Goal: Task Accomplishment & Management: Complete application form

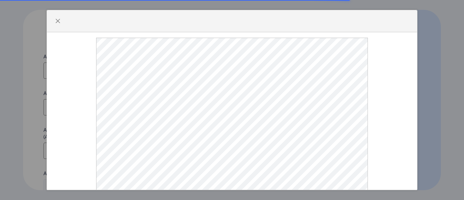
select select
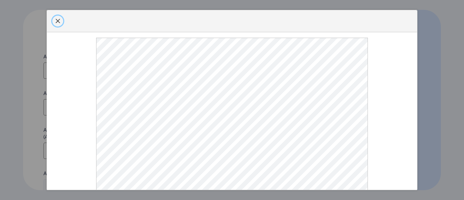
click at [56, 21] on span "button" at bounding box center [57, 20] width 5 height 5
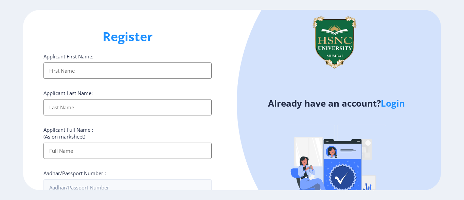
click at [76, 71] on input "Applicant First Name:" at bounding box center [127, 70] width 168 height 16
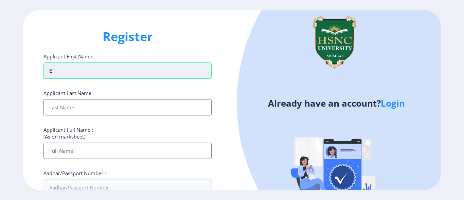
type input "E"
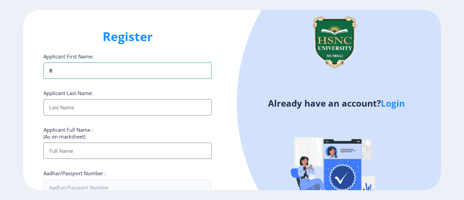
type input "[PERSON_NAME]"
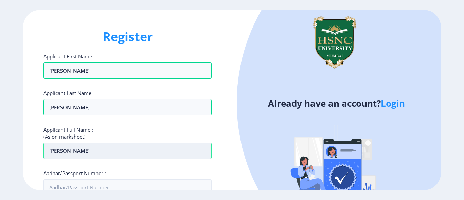
click at [102, 153] on input "[PERSON_NAME]" at bounding box center [127, 151] width 168 height 16
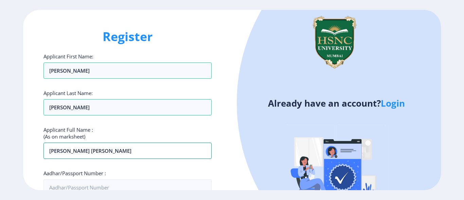
type input "[PERSON_NAME] [PERSON_NAME]"
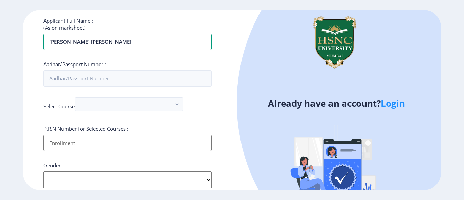
scroll to position [126, 0]
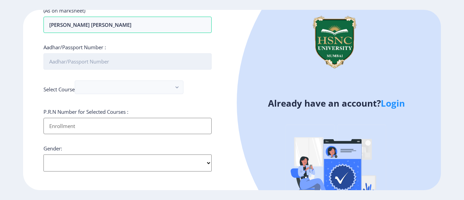
click at [136, 63] on input "Aadhar/Passport Number :" at bounding box center [127, 61] width 168 height 16
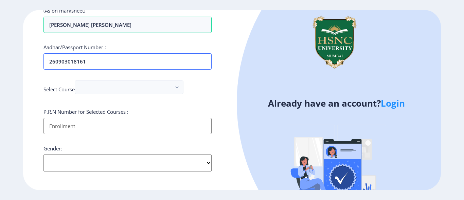
type input "260903018161"
click at [197, 131] on input "Applicant First Name:" at bounding box center [127, 126] width 168 height 16
type input "2022230210050172"
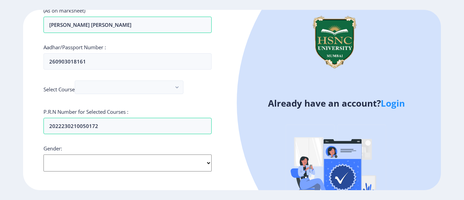
click at [208, 161] on select "Select Gender [DEMOGRAPHIC_DATA] [DEMOGRAPHIC_DATA] Other" at bounding box center [127, 162] width 168 height 17
select select "[DEMOGRAPHIC_DATA]"
click at [43, 154] on select "Select Gender [DEMOGRAPHIC_DATA] [DEMOGRAPHIC_DATA] Other" at bounding box center [127, 162] width 168 height 17
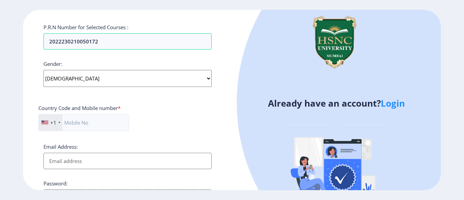
scroll to position [212, 0]
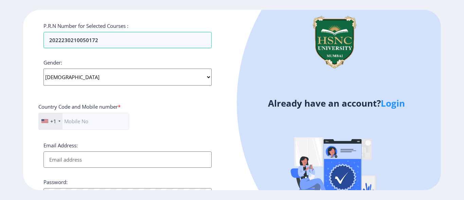
click at [55, 123] on div "+1" at bounding box center [53, 121] width 6 height 7
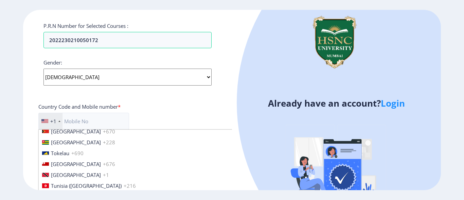
scroll to position [2597, 0]
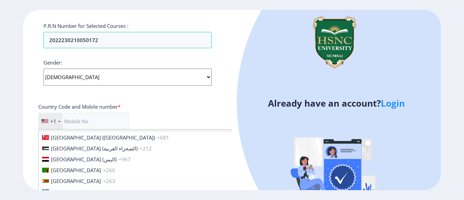
click at [55, 120] on div "+1" at bounding box center [53, 121] width 6 height 7
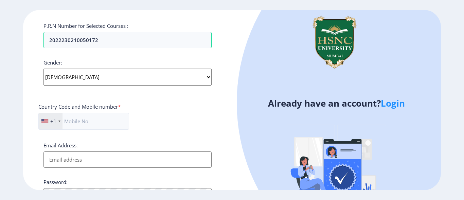
click at [55, 120] on div "+1" at bounding box center [53, 121] width 6 height 7
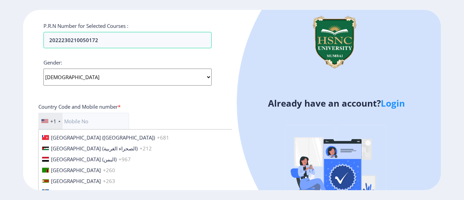
scroll to position [0, 0]
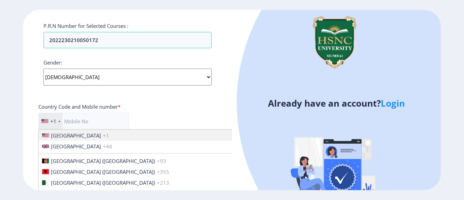
click at [55, 120] on div "+1" at bounding box center [53, 121] width 6 height 7
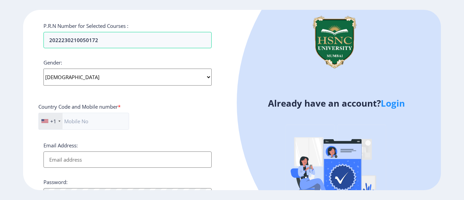
click at [55, 120] on div "+1" at bounding box center [53, 121] width 6 height 7
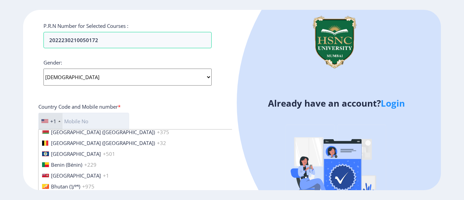
scroll to position [233, 0]
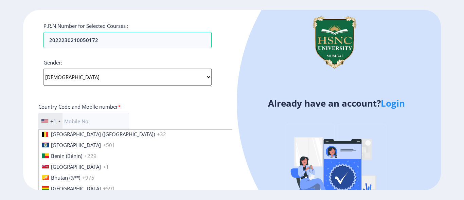
click at [57, 162] on li "Bermuda +1" at bounding box center [146, 166] width 215 height 11
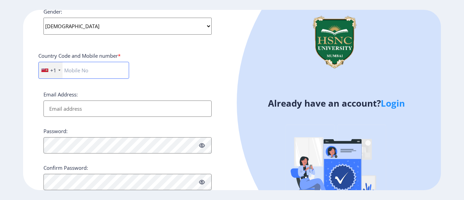
scroll to position [256, 0]
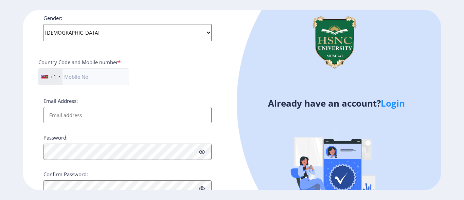
click at [56, 76] on div "+1" at bounding box center [53, 76] width 6 height 7
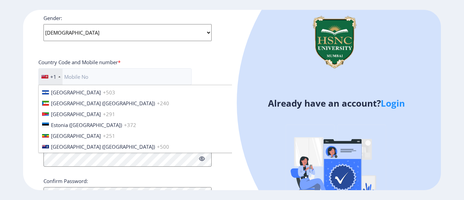
scroll to position [719, 0]
click at [65, 132] on span "[GEOGRAPHIC_DATA]" at bounding box center [76, 135] width 50 height 7
click at [62, 110] on label "Email Address:" at bounding box center [60, 107] width 34 height 7
click at [62, 114] on input "Email Address:" at bounding box center [127, 122] width 168 height 16
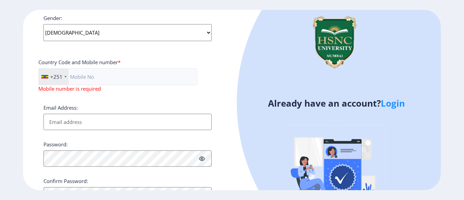
click at [62, 106] on label "Email Address:" at bounding box center [60, 107] width 34 height 7
click at [62, 114] on input "Email Address:" at bounding box center [127, 122] width 168 height 16
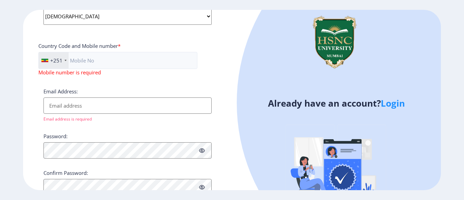
scroll to position [275, 0]
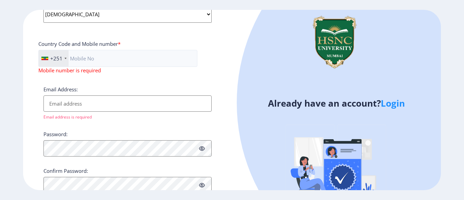
click at [49, 66] on div "+251" at bounding box center [54, 58] width 30 height 16
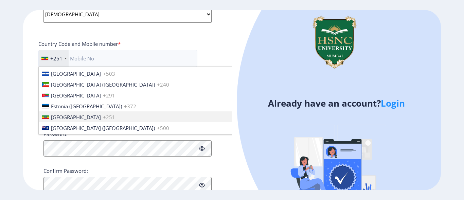
click at [61, 80] on li "[GEOGRAPHIC_DATA] ([GEOGRAPHIC_DATA]) +240" at bounding box center [146, 84] width 215 height 11
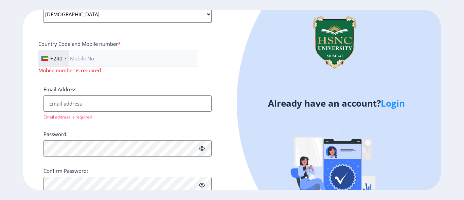
click at [59, 72] on span "Mobile number is required" at bounding box center [69, 70] width 62 height 7
click at [53, 60] on div "+240" at bounding box center [56, 58] width 12 height 7
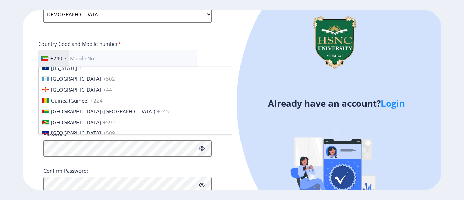
scroll to position [964, 0]
click at [66, 102] on span "Guinea (Guinée)" at bounding box center [69, 99] width 37 height 7
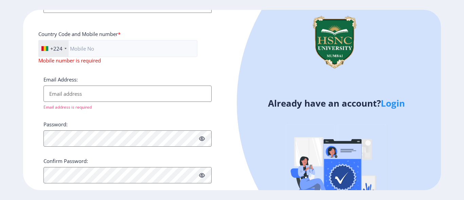
click at [58, 54] on div "+224" at bounding box center [54, 48] width 30 height 16
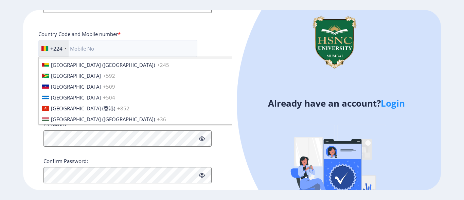
scroll to position [1005, 0]
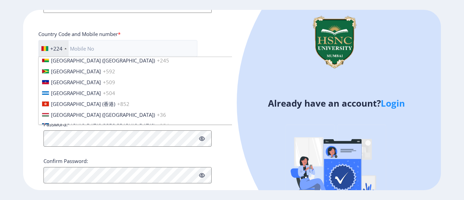
click at [53, 42] on div "+224" at bounding box center [54, 48] width 30 height 16
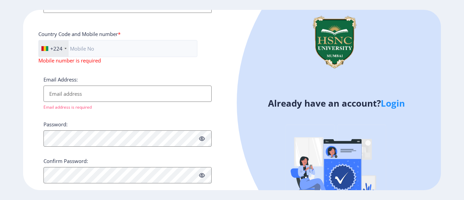
click at [65, 50] on div "+224" at bounding box center [54, 48] width 30 height 16
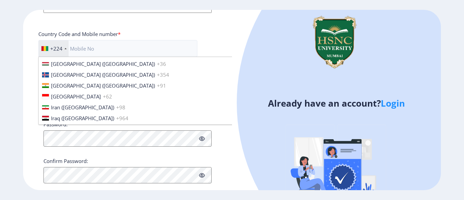
scroll to position [1059, 0]
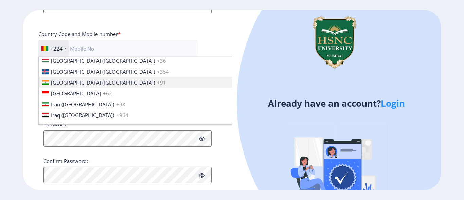
click at [98, 81] on li "[GEOGRAPHIC_DATA] ([GEOGRAPHIC_DATA]) +91" at bounding box center [146, 82] width 215 height 11
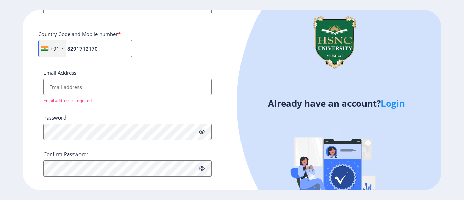
type input "8291712170"
click at [151, 79] on input "Email Address:" at bounding box center [127, 87] width 168 height 16
click at [151, 80] on input "Email Address:" at bounding box center [127, 87] width 168 height 16
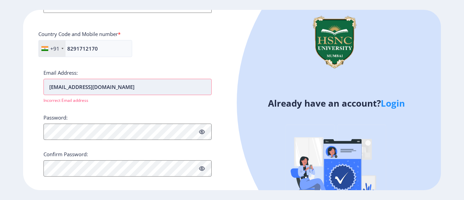
scroll to position [284, 0]
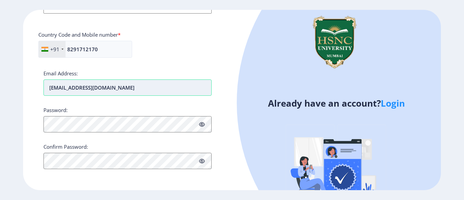
type input "[EMAIL_ADDRESS][DOMAIN_NAME]"
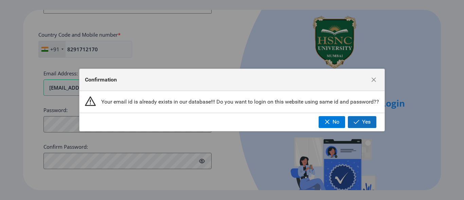
click at [353, 121] on button "Yes" at bounding box center [362, 122] width 29 height 12
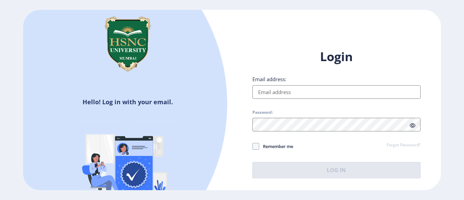
click at [361, 95] on input "Email address:" at bounding box center [336, 92] width 168 height 14
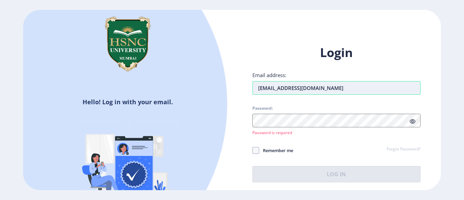
click at [264, 92] on input "[EMAIL_ADDRESS][DOMAIN_NAME]" at bounding box center [336, 88] width 168 height 14
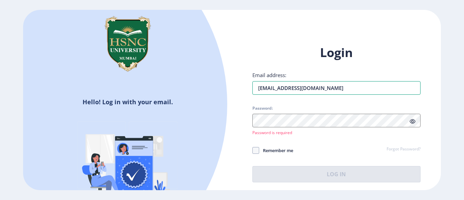
type input "[EMAIL_ADDRESS][DOMAIN_NAME]"
click at [390, 148] on link "Forgot Password?" at bounding box center [403, 149] width 34 height 6
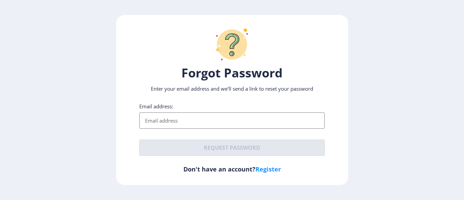
click at [272, 126] on input "Email address:" at bounding box center [231, 120] width 185 height 16
type input "[EMAIL_ADDRESS][DOMAIN_NAME]"
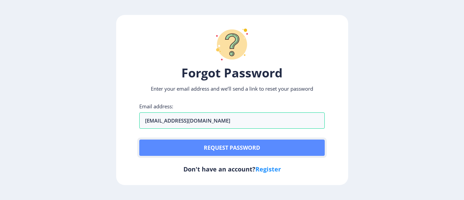
click at [197, 141] on button "Request password" at bounding box center [231, 148] width 185 height 16
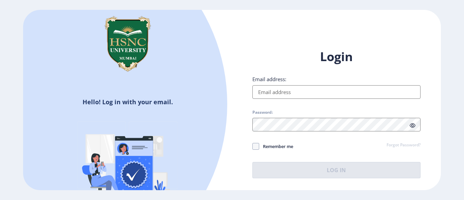
click at [295, 93] on input "Email address:" at bounding box center [336, 92] width 168 height 14
type input "[EMAIL_ADDRESS][DOMAIN_NAME]"
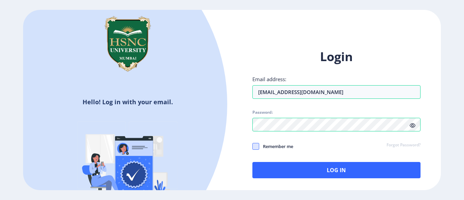
click at [256, 148] on span at bounding box center [255, 146] width 7 height 7
click at [253, 146] on input "Remember me" at bounding box center [252, 146] width 0 height 0
checkbox input "true"
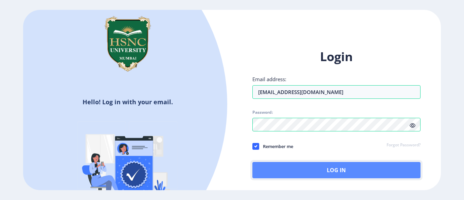
click at [269, 167] on button "Log In" at bounding box center [336, 170] width 168 height 16
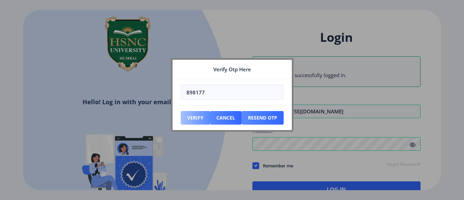
type input "898177"
click at [196, 117] on button "Verify" at bounding box center [195, 118] width 29 height 14
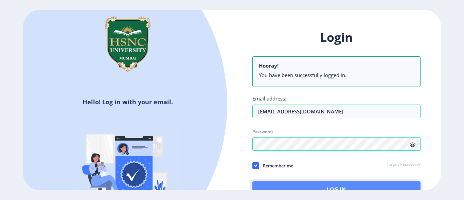
click at [355, 187] on button "Log In" at bounding box center [336, 189] width 168 height 16
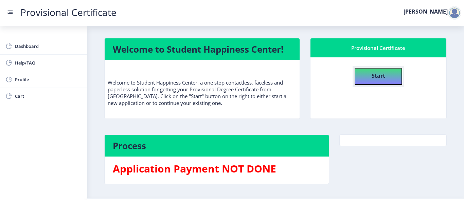
click at [392, 77] on button "Start" at bounding box center [378, 76] width 48 height 17
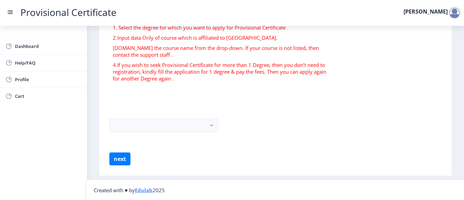
scroll to position [57, 0]
click at [212, 124] on rect "button" at bounding box center [212, 126] width 8 height 8
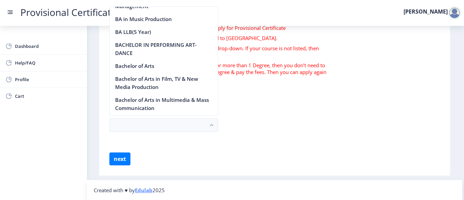
scroll to position [63, 0]
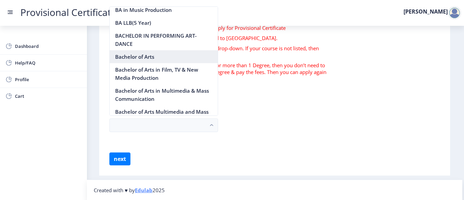
click at [176, 61] on nb-option "Bachelor of Arts" at bounding box center [164, 56] width 108 height 13
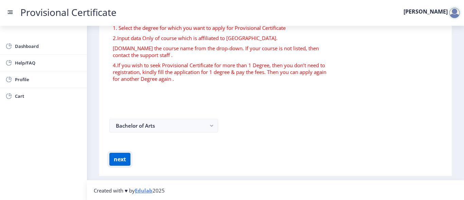
click at [123, 160] on button "next" at bounding box center [119, 159] width 21 height 13
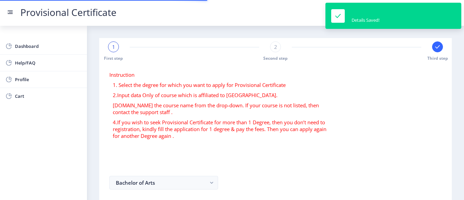
select select
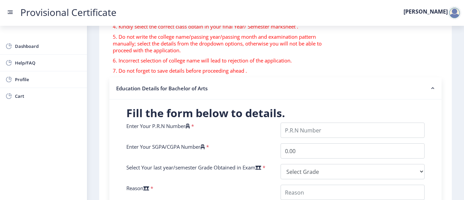
scroll to position [90, 0]
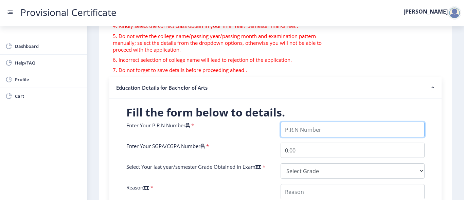
click at [294, 128] on input "Enter Your P.R.N Number" at bounding box center [352, 129] width 144 height 15
type input "2022230210050172"
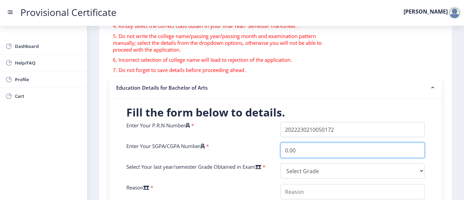
click at [305, 149] on input "0.00" at bounding box center [352, 150] width 144 height 15
type input "0"
type input "7.17"
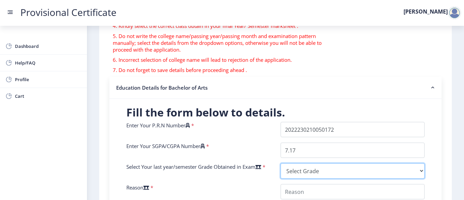
click at [418, 170] on select "Select Grade O A+ A B+ B C D F(Fail)" at bounding box center [352, 170] width 144 height 15
select select "B"
click at [280, 163] on select "Select Grade O A+ A B+ B C D F(Fail)" at bounding box center [352, 170] width 144 height 15
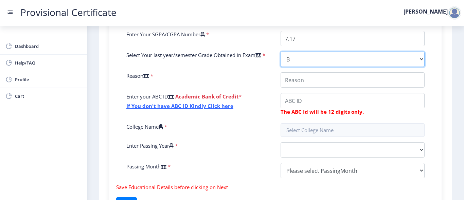
scroll to position [202, 0]
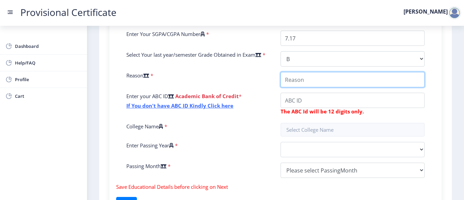
click at [409, 82] on input "College Name" at bounding box center [352, 79] width 144 height 15
type input "admission for masters"
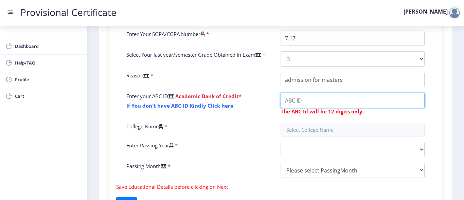
click at [395, 103] on input "College Name" at bounding box center [352, 100] width 144 height 15
type input "379914884151"
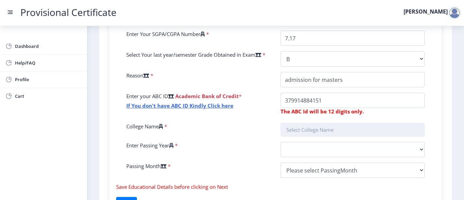
click at [392, 130] on input "text" at bounding box center [352, 130] width 144 height 14
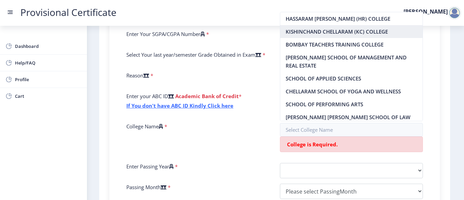
click at [389, 32] on nb-option "KISHINCHAND CHELLARAM (KC) COLLEGE" at bounding box center [351, 31] width 143 height 13
type input "KISHINCHAND CHELLARAM (KC) COLLEGE"
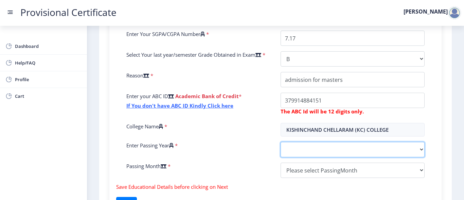
click at [375, 155] on select "2025 2024 2023 2022 2021 2020 2019 2018 2017 2016 2015 2014 2013 2012 2011 2010…" at bounding box center [352, 149] width 144 height 15
select select "2025"
click at [280, 143] on select "2025 2024 2023 2022 2021 2020 2019 2018 2017 2016 2015 2014 2013 2012 2011 2010…" at bounding box center [352, 149] width 144 height 15
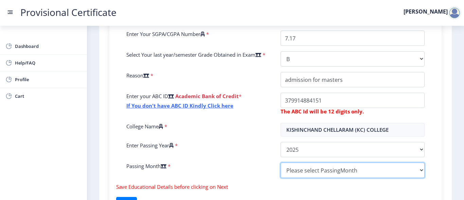
click at [419, 171] on select "Please select PassingMonth (01) January (02) February (03) March (04) April (05…" at bounding box center [352, 170] width 144 height 15
click at [280, 164] on select "Please select PassingMonth (01) January (02) February (03) March (04) April (05…" at bounding box center [352, 170] width 144 height 15
click at [410, 170] on select "Please select PassingMonth (01) January (02) February (03) March (04) April (05…" at bounding box center [352, 170] width 144 height 15
select select "May"
click at [280, 164] on select "Please select PassingMonth (01) January (02) February (03) March (04) April (05…" at bounding box center [352, 170] width 144 height 15
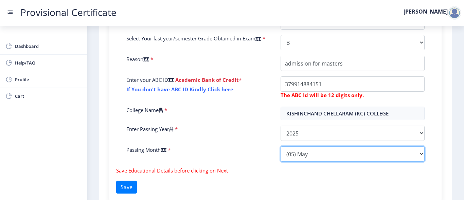
scroll to position [274, 0]
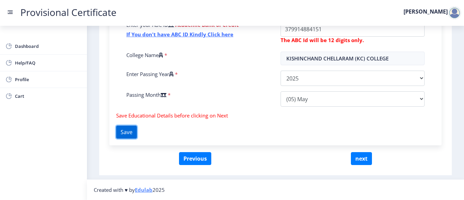
click at [132, 131] on button "Save" at bounding box center [126, 132] width 21 height 13
click at [356, 159] on button "next" at bounding box center [361, 158] width 21 height 13
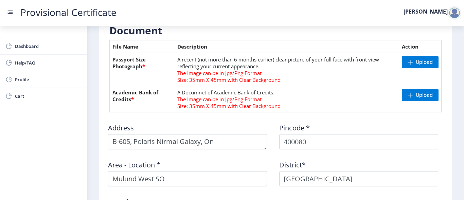
scroll to position [158, 0]
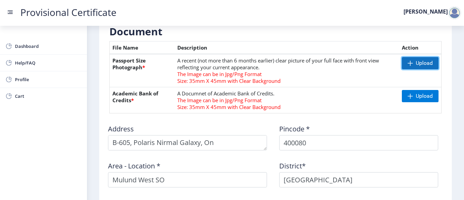
click at [425, 62] on span "Upload" at bounding box center [424, 63] width 17 height 7
click at [412, 60] on span "Upload" at bounding box center [420, 63] width 37 height 12
